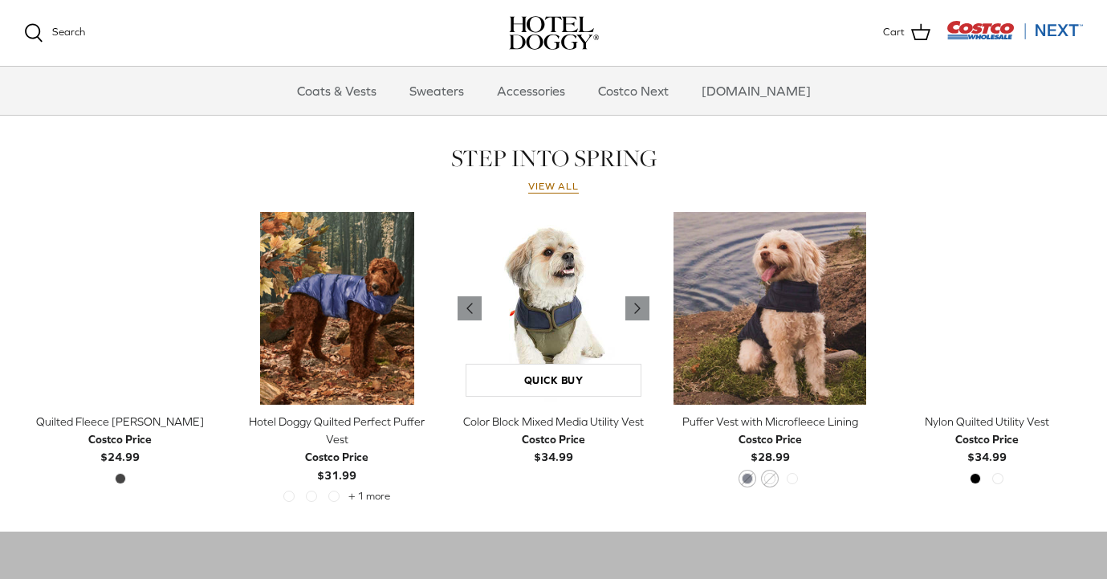
scroll to position [677, 0]
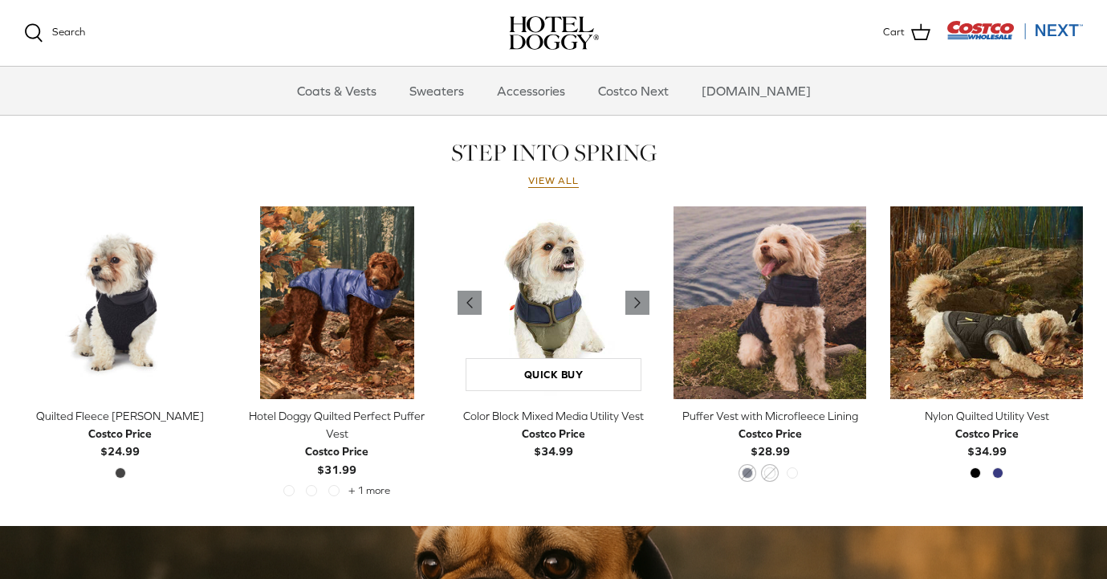
click at [523, 291] on img "Color Block Mixed Media Utility Vest" at bounding box center [554, 302] width 193 height 193
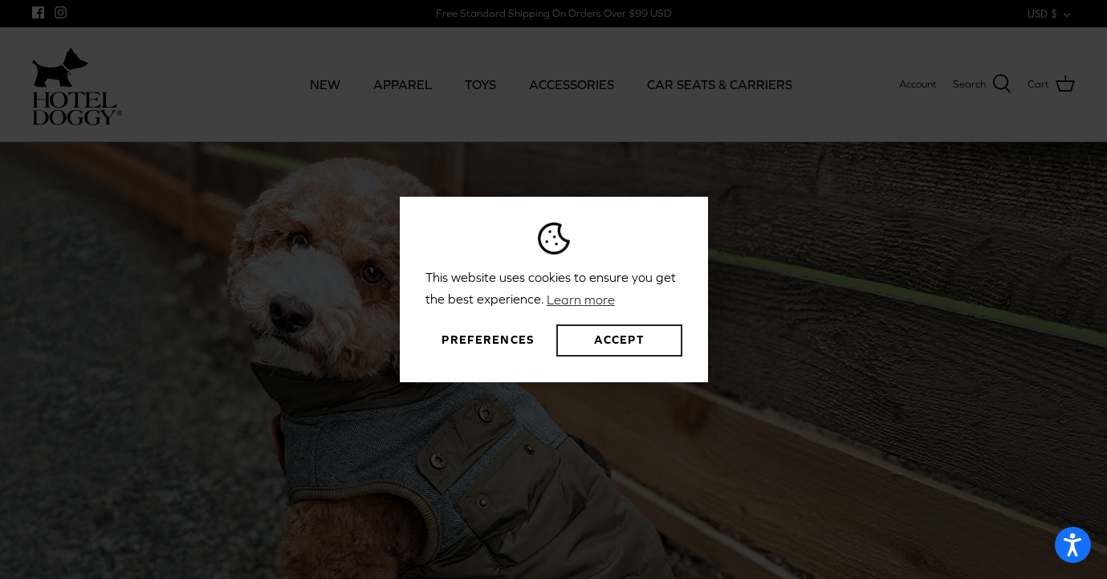
click at [594, 340] on button "Accept" at bounding box center [618, 340] width 125 height 32
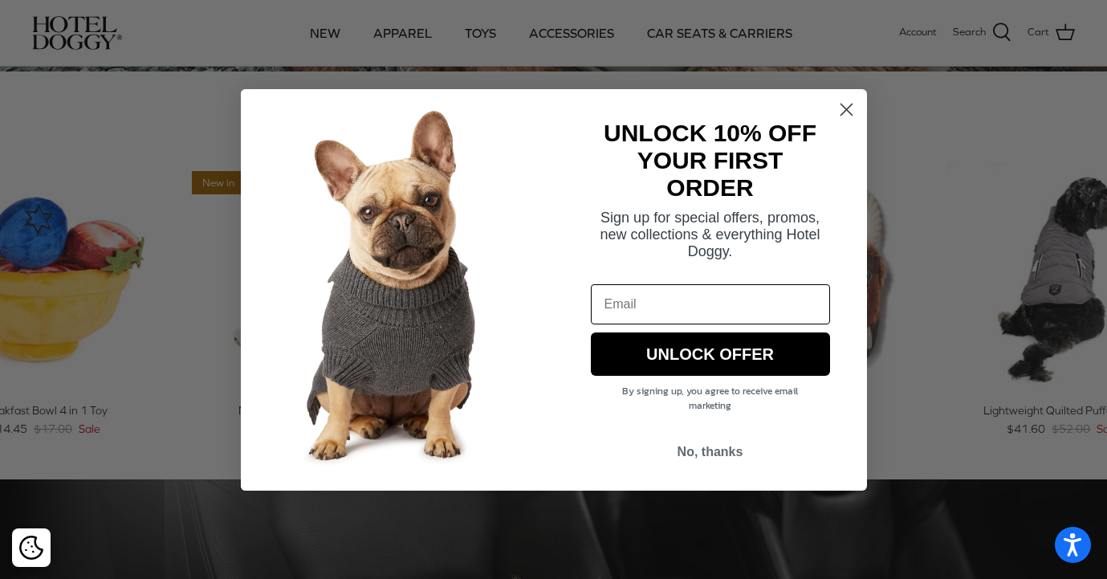
scroll to position [598, 0]
click at [852, 112] on circle "Close dialog" at bounding box center [846, 109] width 26 height 26
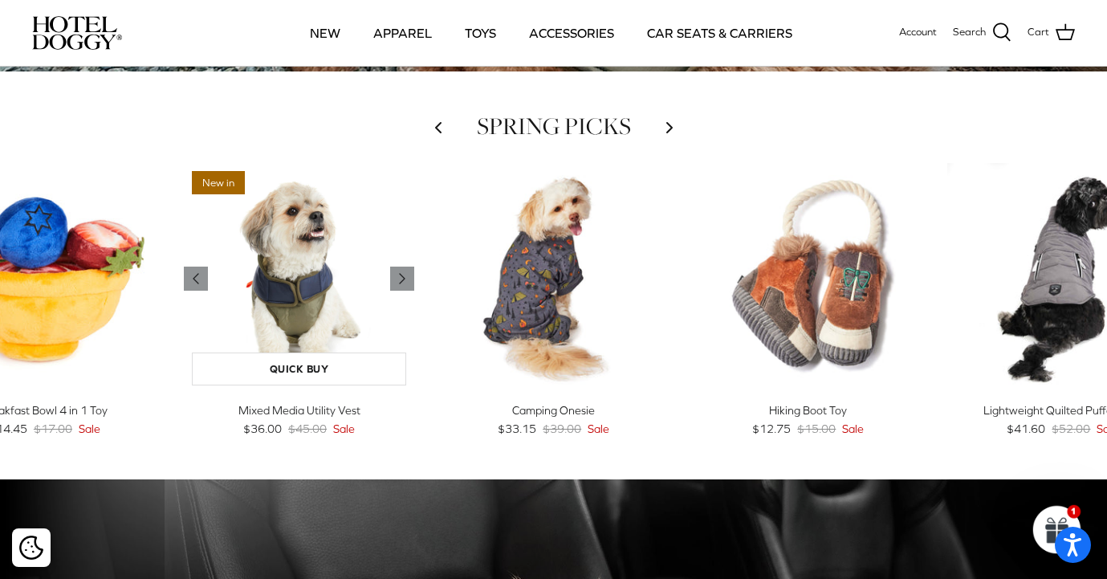
click at [324, 349] on img "Mixed Media Utility Vest" at bounding box center [299, 278] width 230 height 230
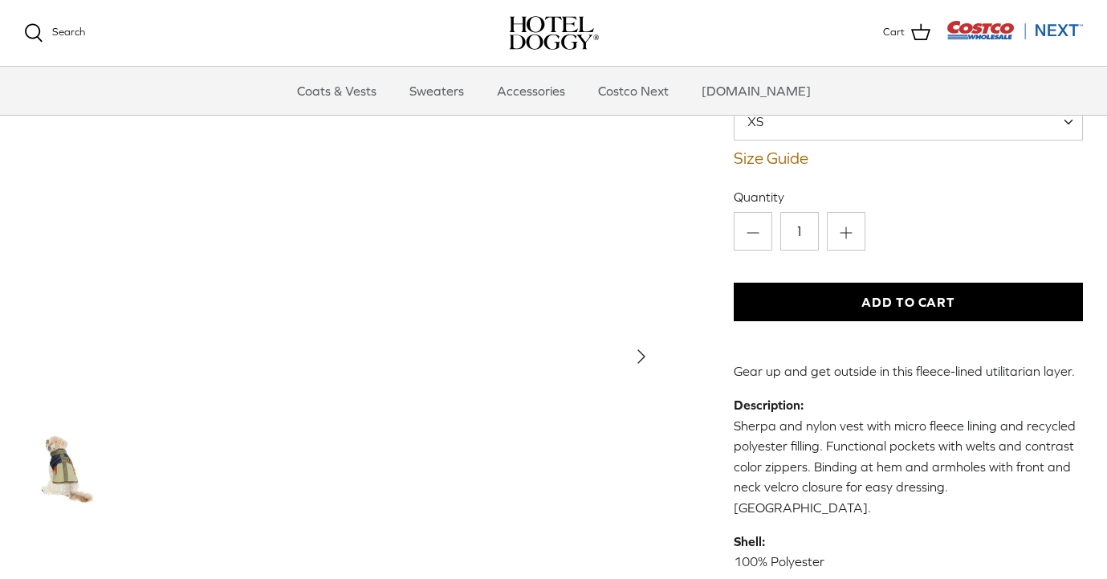
scroll to position [196, 0]
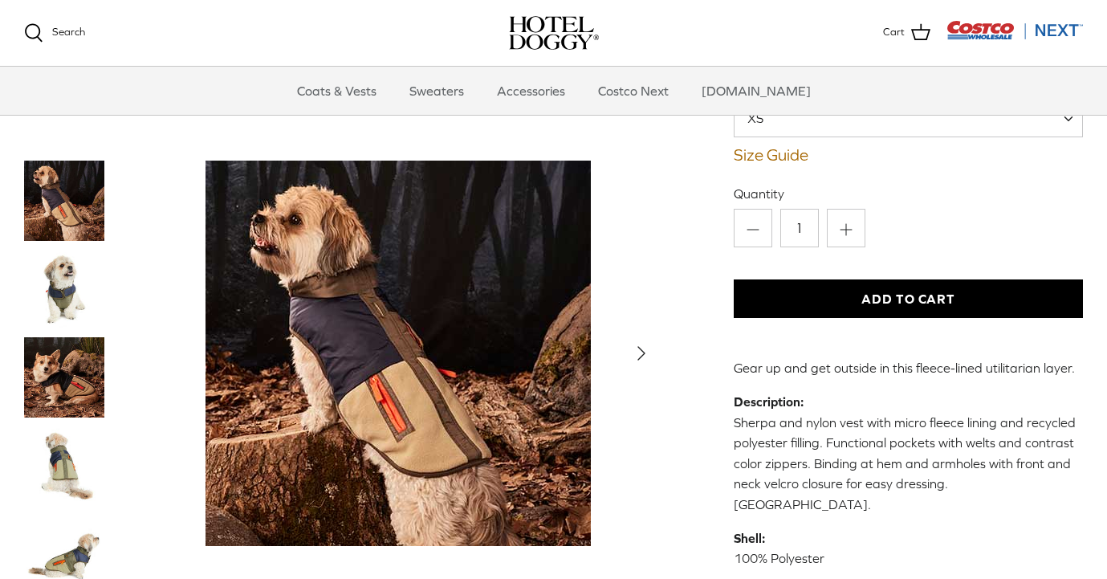
click at [59, 425] on img "Thumbnail Link" at bounding box center [64, 465] width 80 height 80
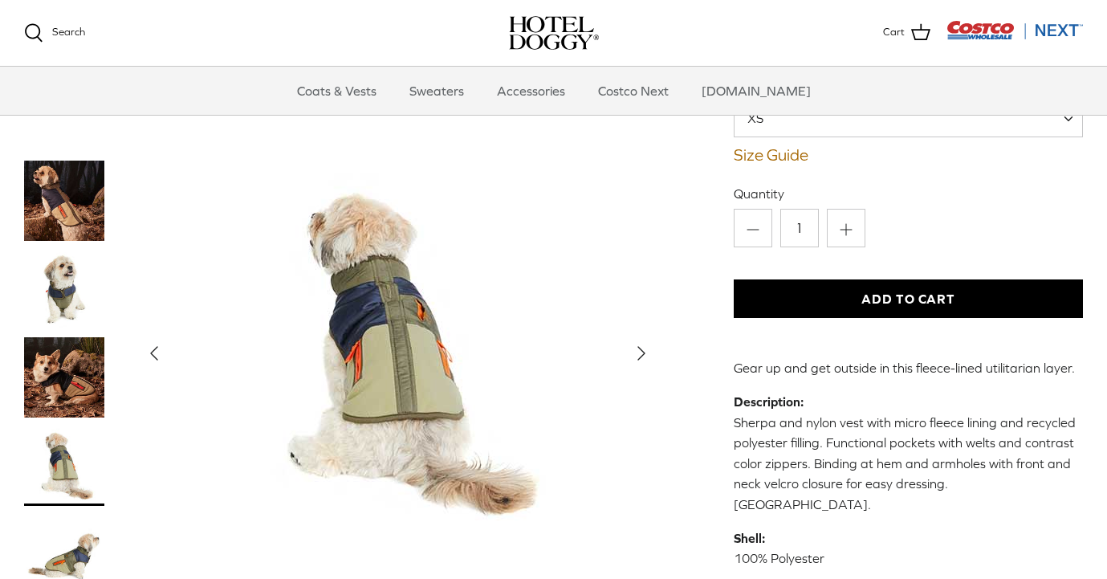
click at [79, 514] on img "Thumbnail Link" at bounding box center [64, 554] width 80 height 80
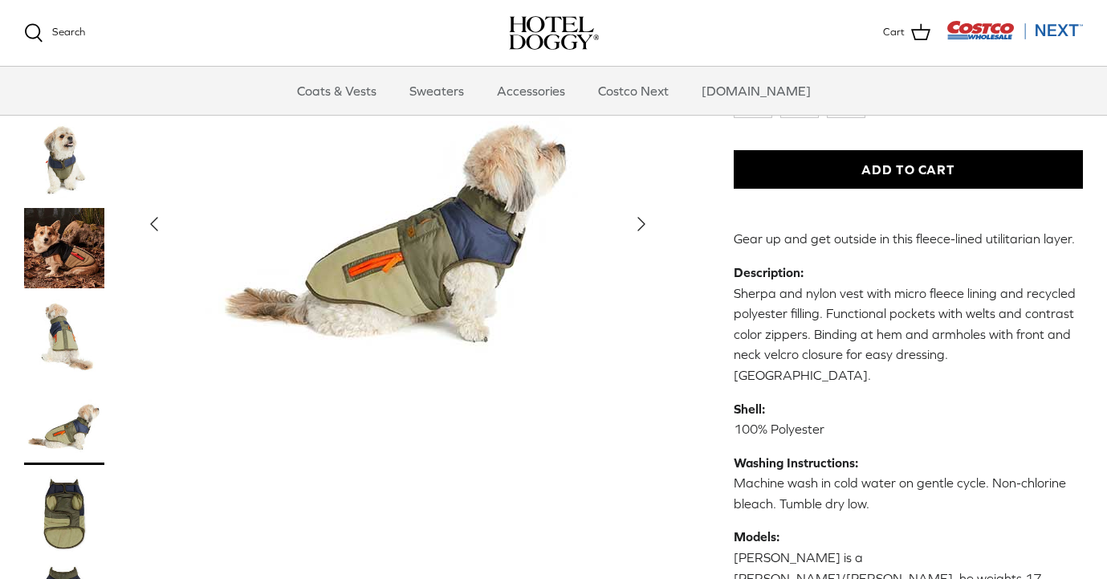
scroll to position [329, 0]
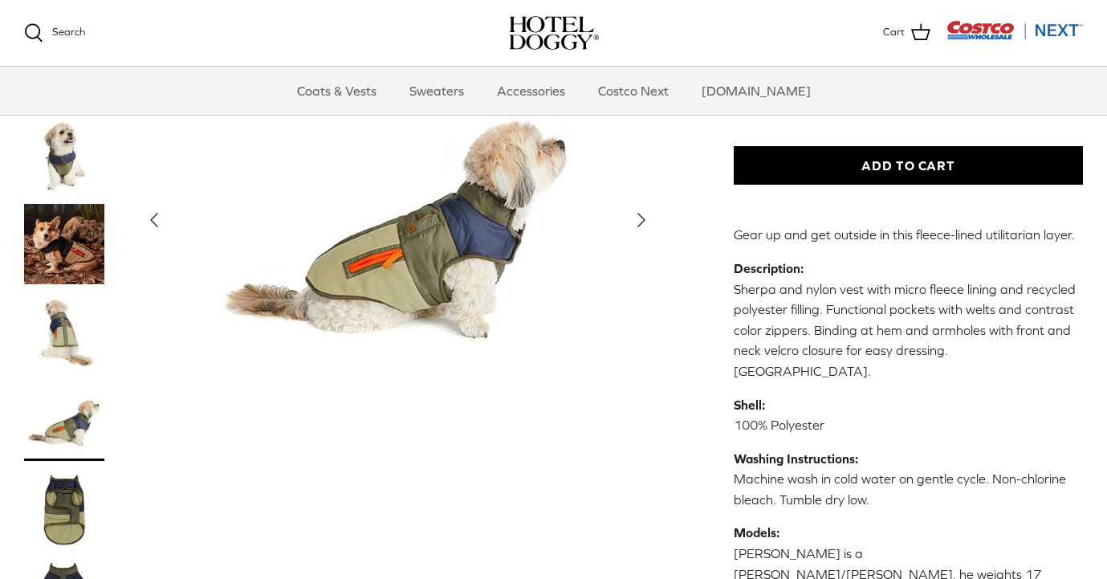
click at [56, 469] on img "Thumbnail Link" at bounding box center [64, 509] width 80 height 80
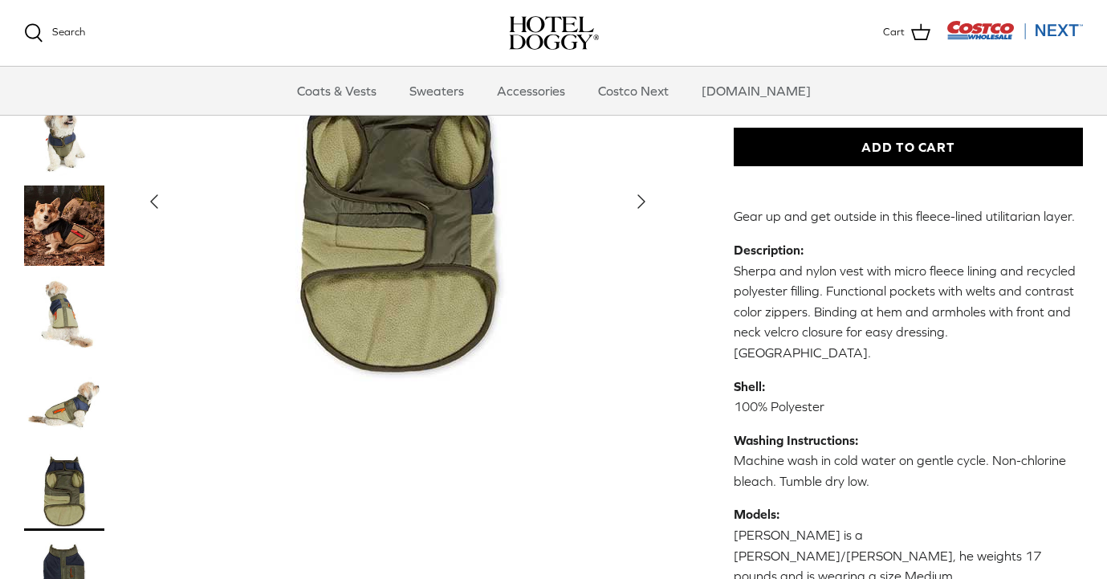
scroll to position [357, 0]
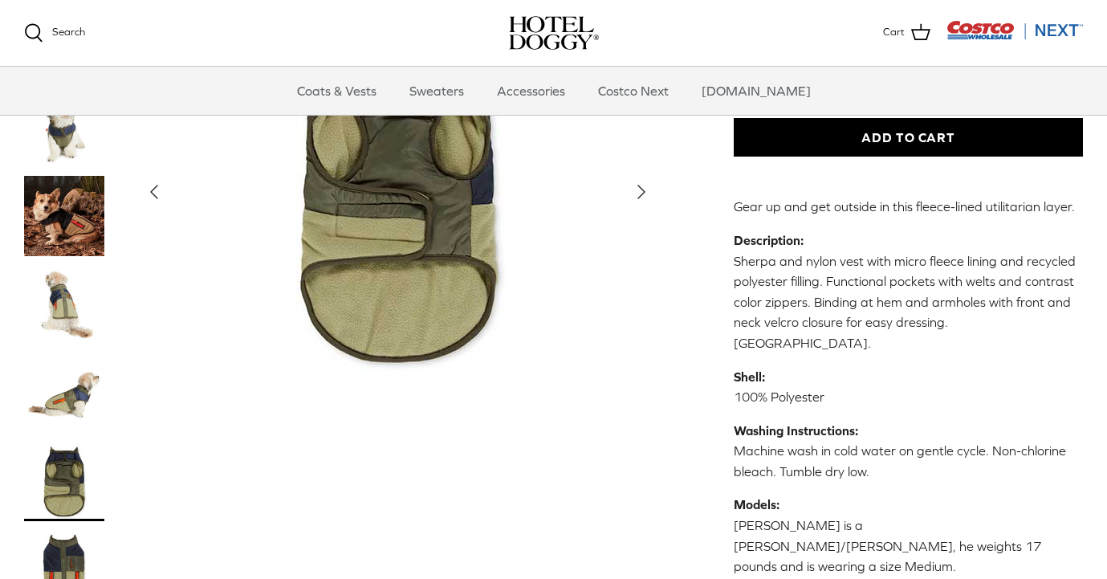
click at [75, 529] on img "Thumbnail Link" at bounding box center [64, 569] width 80 height 80
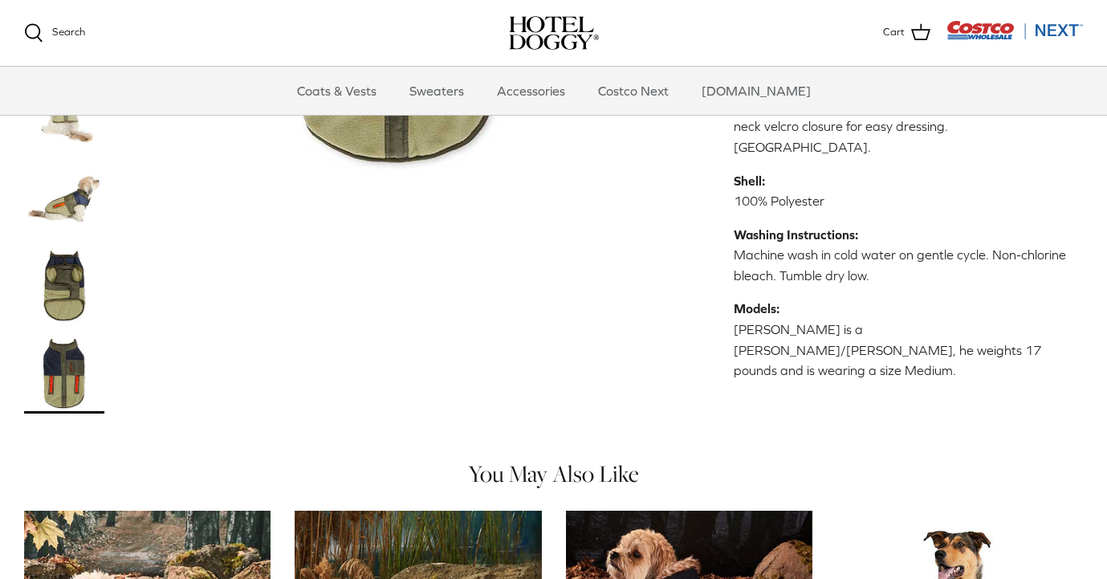
scroll to position [540, 0]
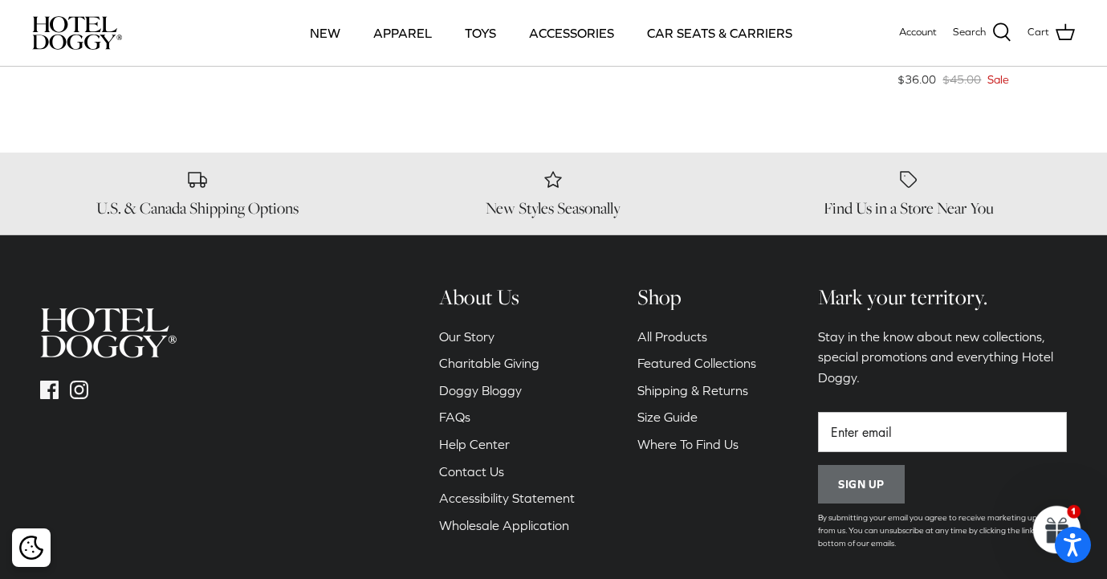
scroll to position [1272, 0]
click at [462, 409] on link "FAQs" at bounding box center [454, 416] width 31 height 14
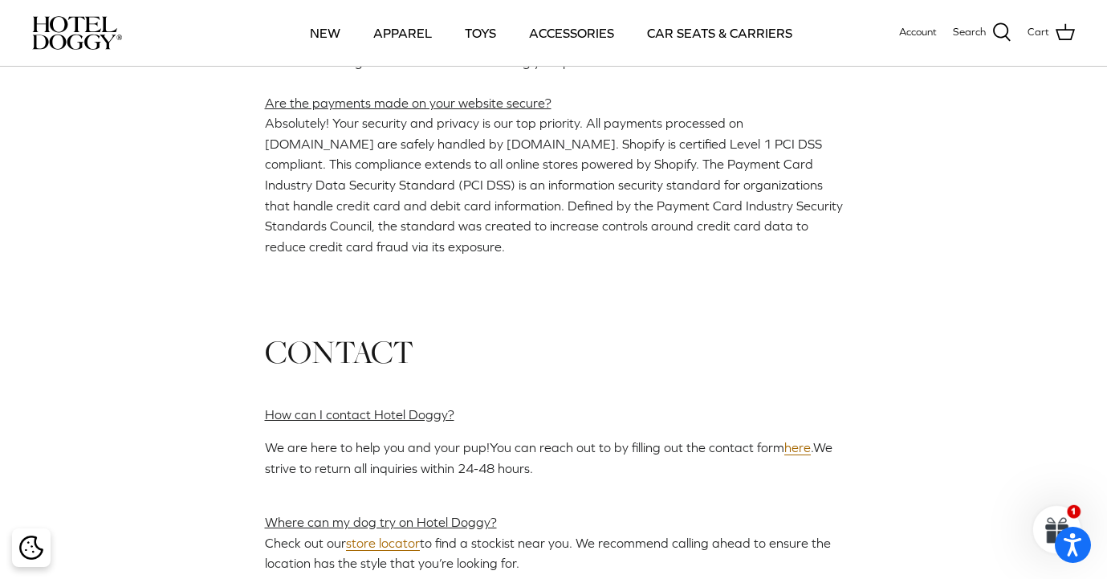
scroll to position [2090, 0]
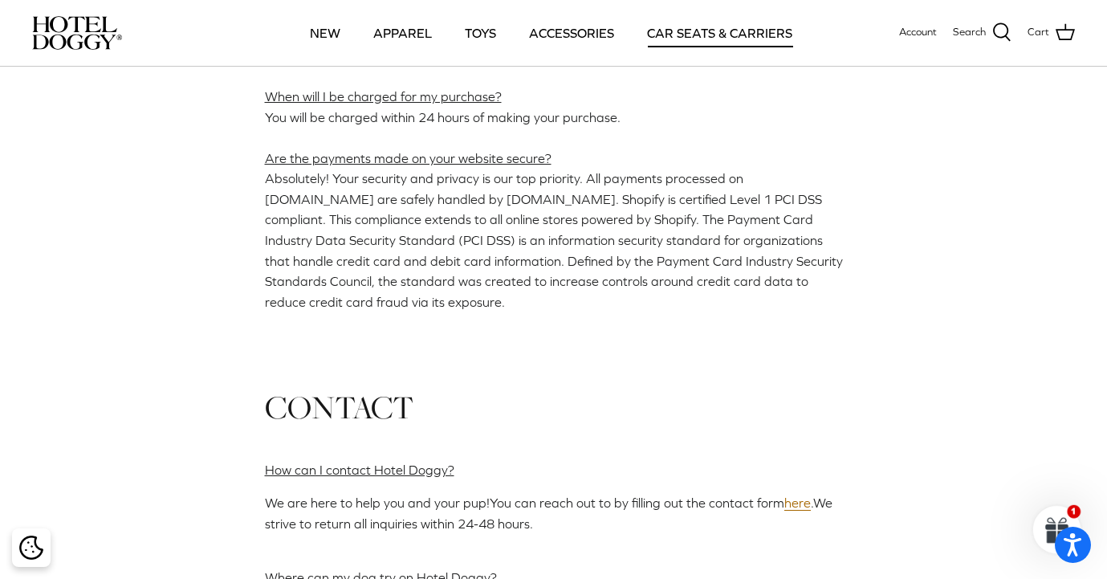
click at [686, 32] on link "CAR SEATS & CARRIERS" at bounding box center [720, 33] width 174 height 55
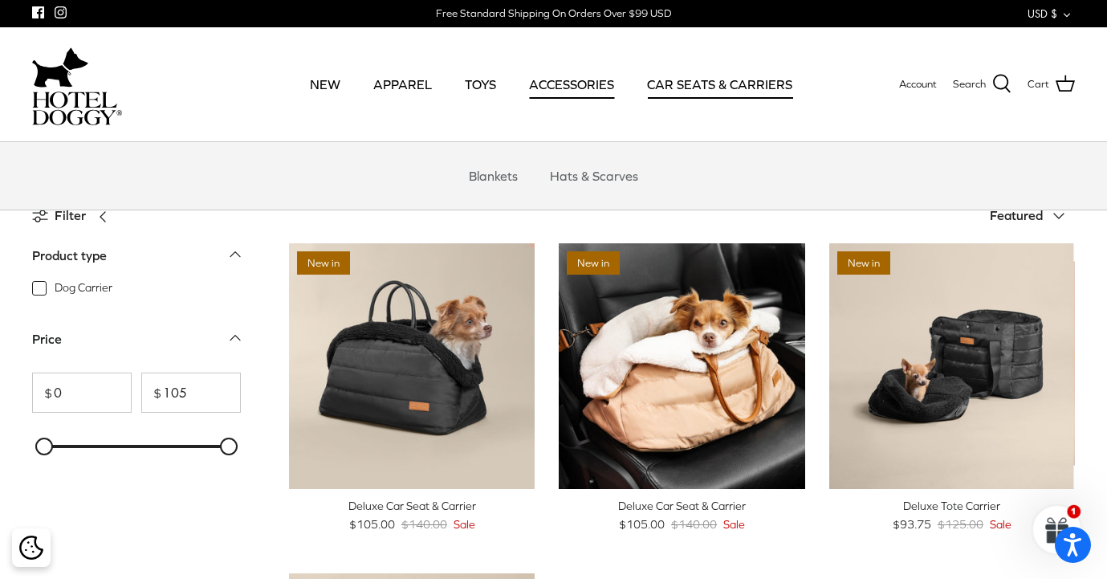
click at [577, 83] on link "ACCESSORIES" at bounding box center [572, 84] width 114 height 55
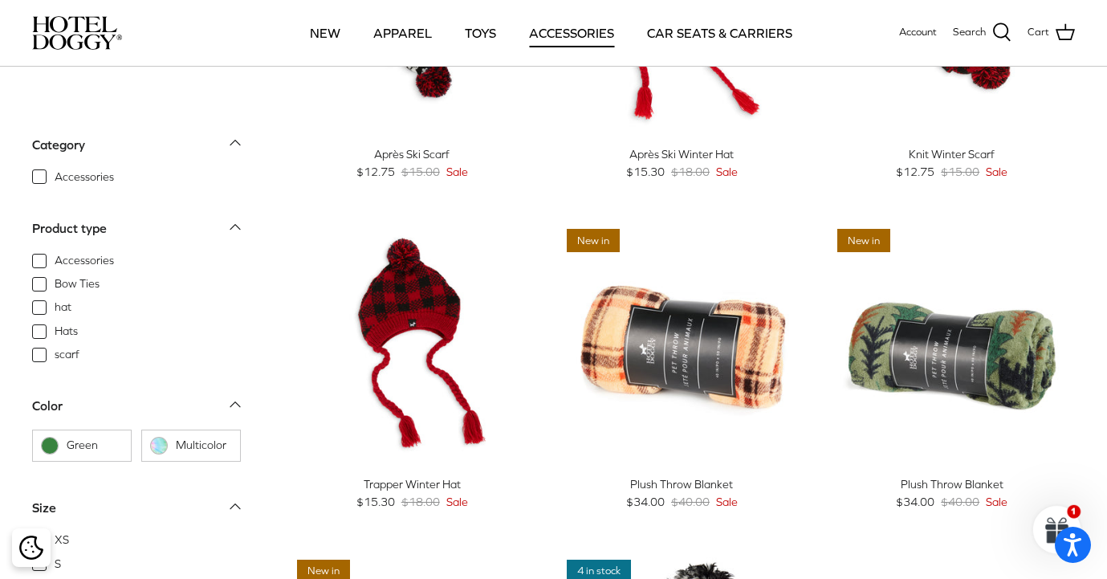
scroll to position [527, 0]
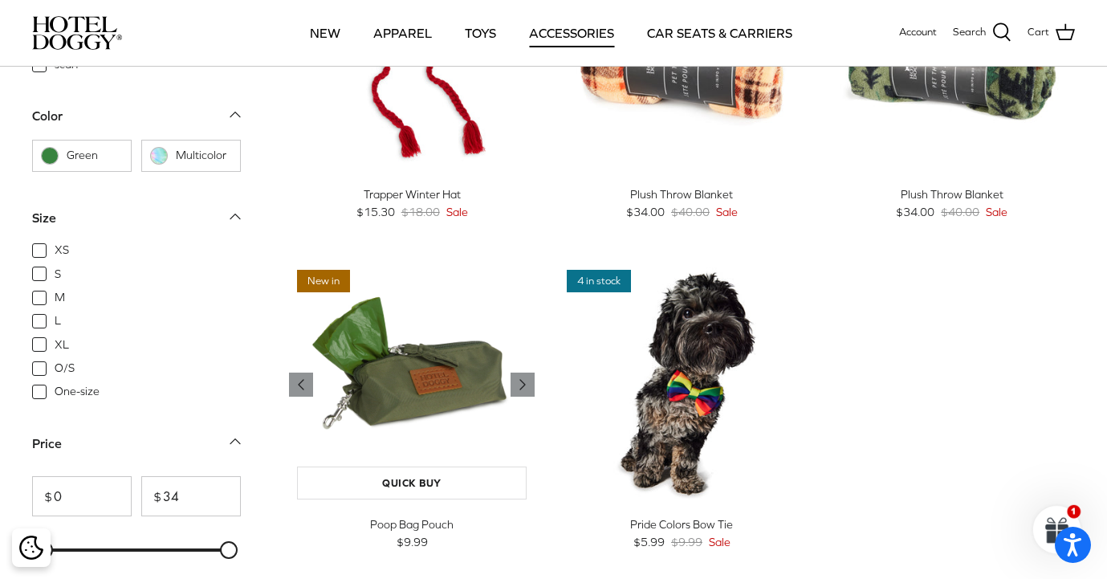
click at [442, 379] on img "Poop Bag Pouch" at bounding box center [412, 385] width 246 height 246
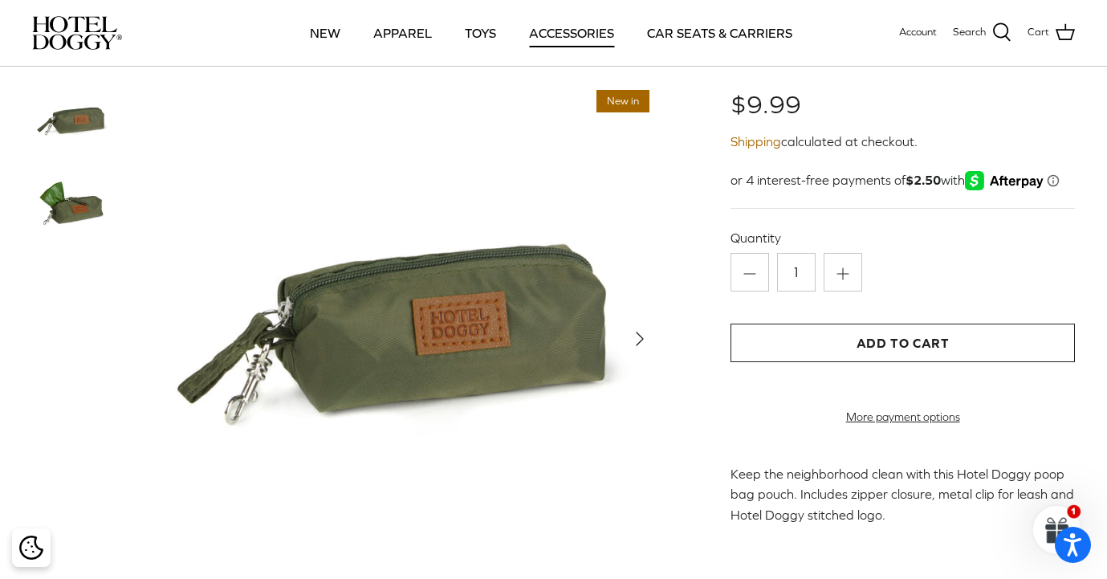
scroll to position [60, 0]
click at [75, 219] on img at bounding box center [72, 210] width 80 height 80
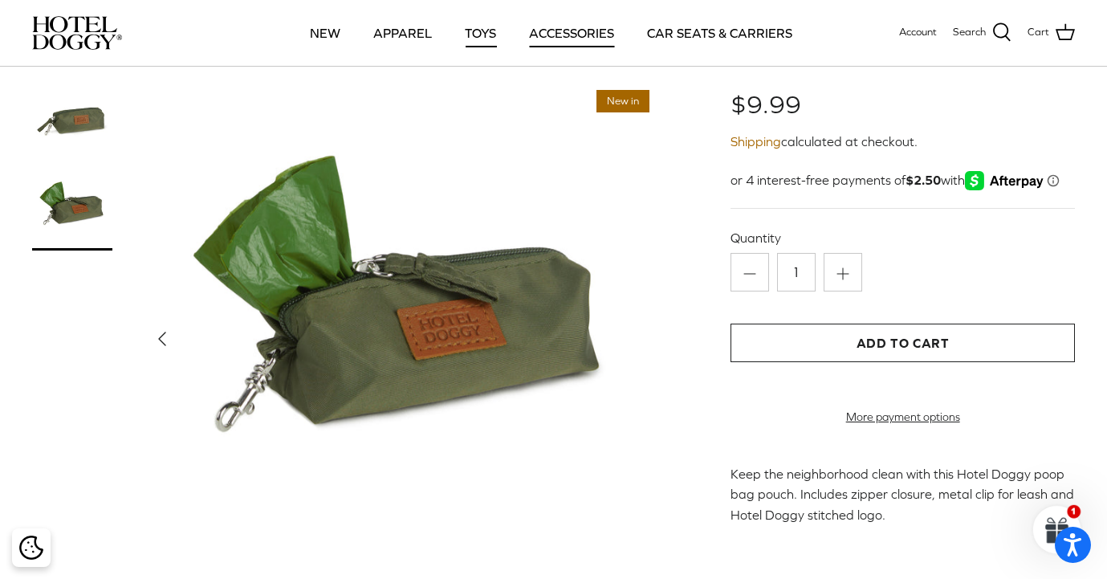
click at [474, 42] on link "TOYS" at bounding box center [480, 33] width 60 height 55
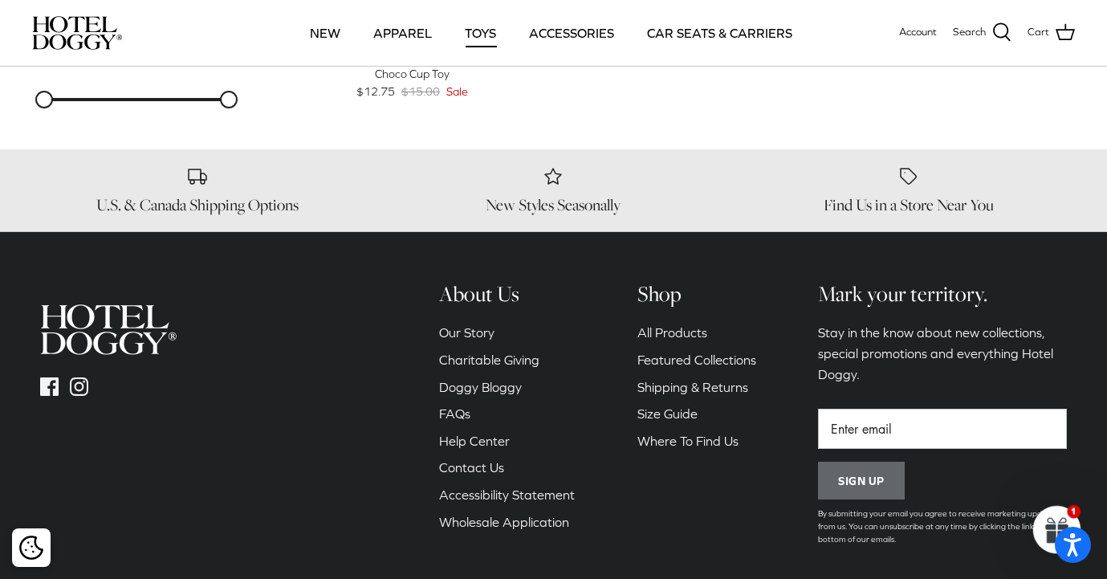
scroll to position [1970, 0]
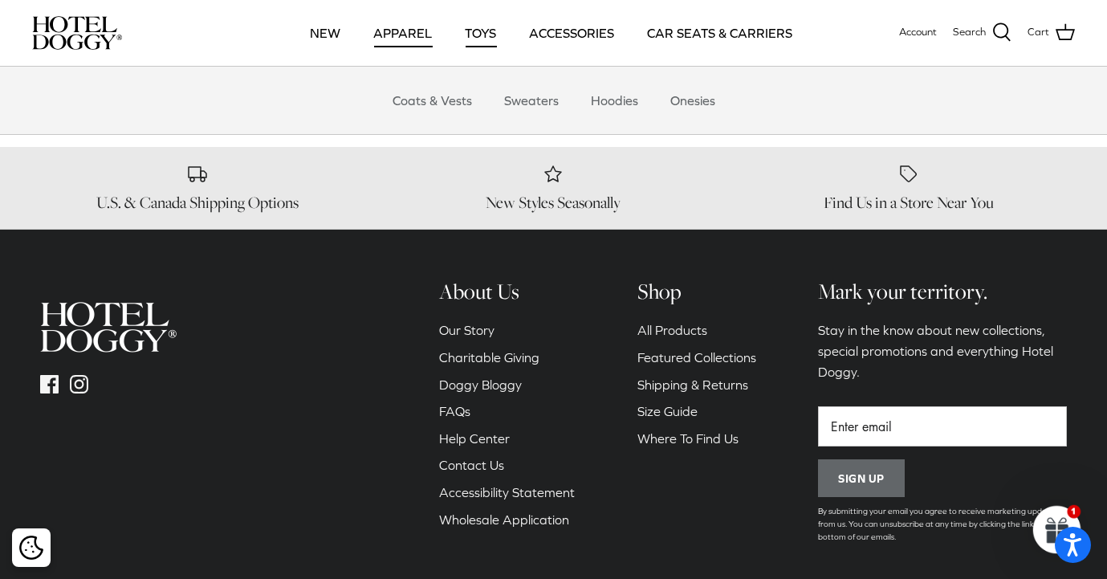
click at [412, 31] on link "APPAREL" at bounding box center [403, 33] width 88 height 55
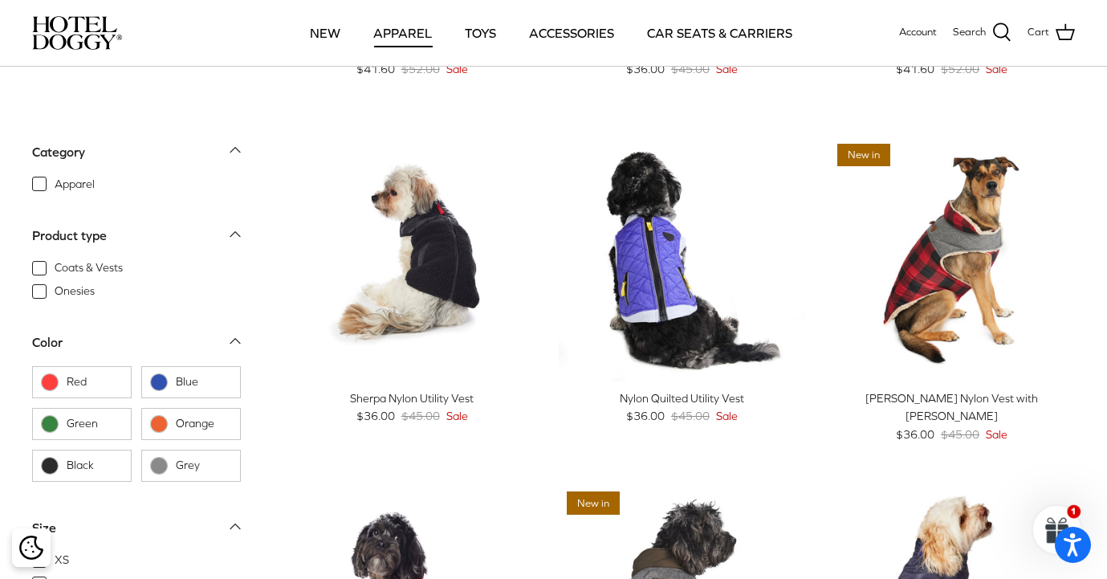
scroll to position [1037, 0]
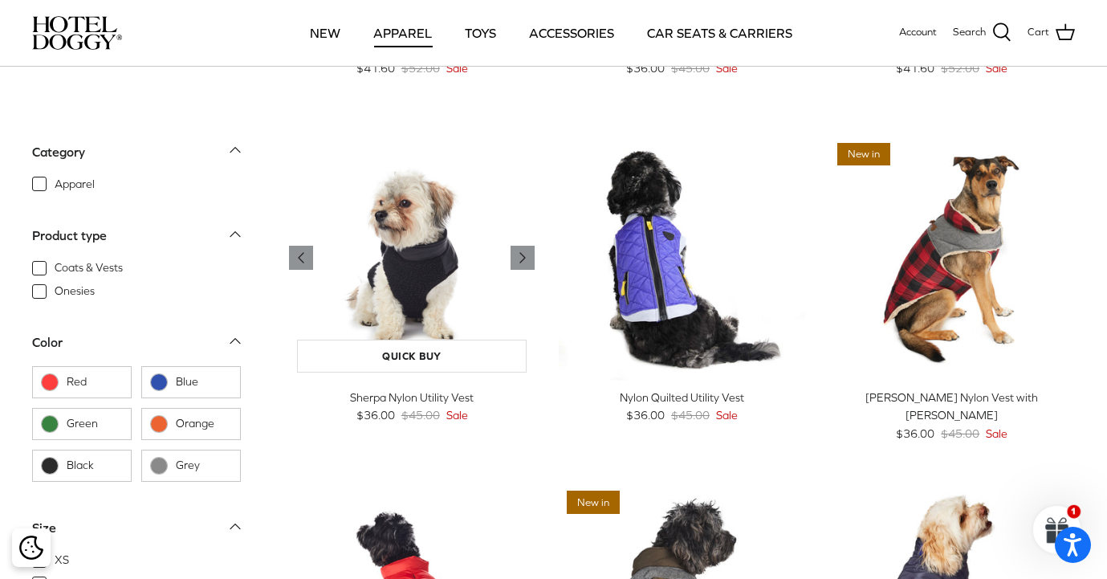
click at [420, 304] on img "Sherpa Nylon Utility Vest" at bounding box center [412, 258] width 246 height 246
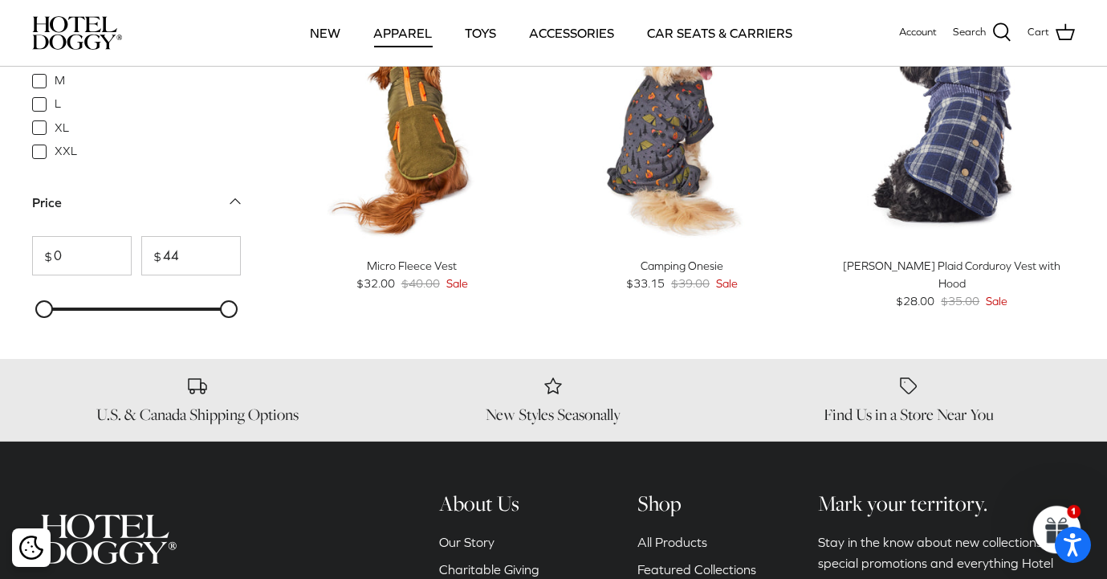
scroll to position [1866, 0]
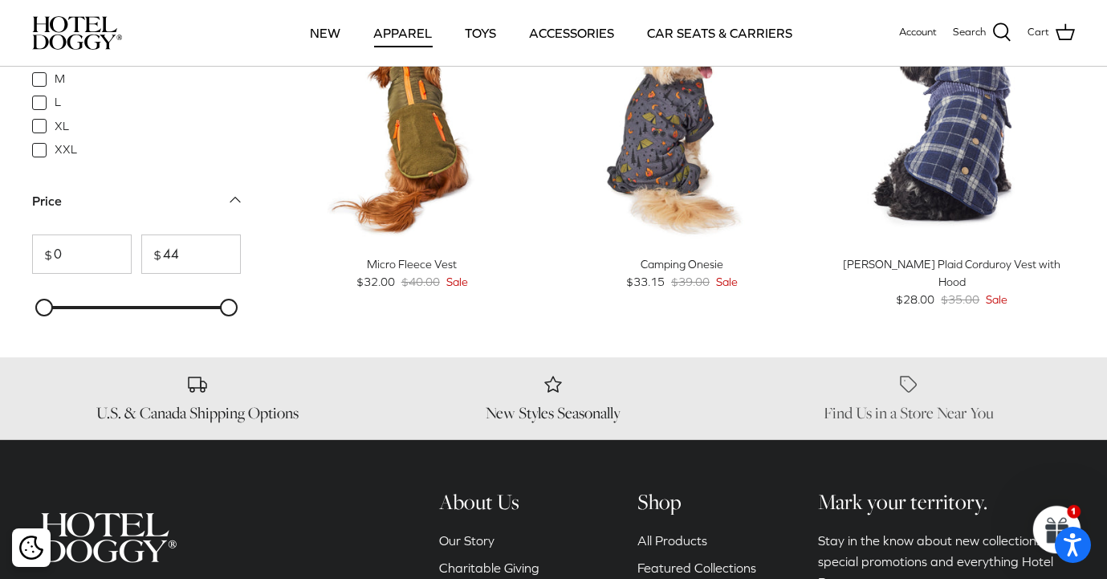
click at [898, 407] on h6 "Find Us in a Store Near You" at bounding box center [909, 413] width 332 height 20
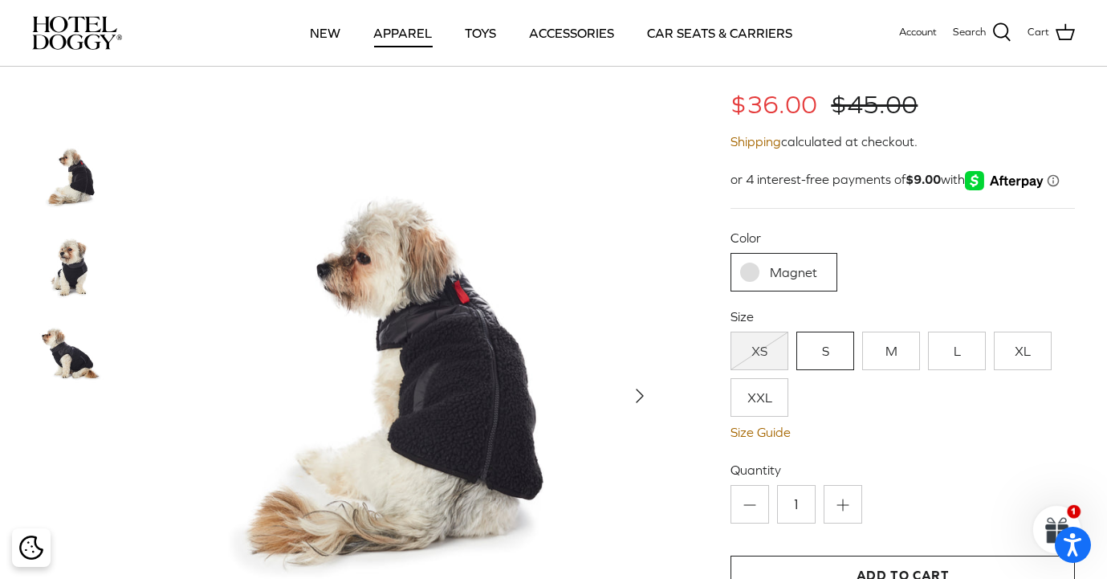
scroll to position [101, 0]
